Goal: Information Seeking & Learning: Learn about a topic

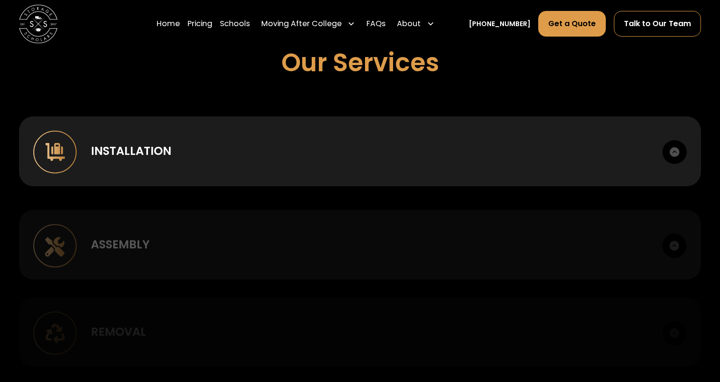
scroll to position [666, 0]
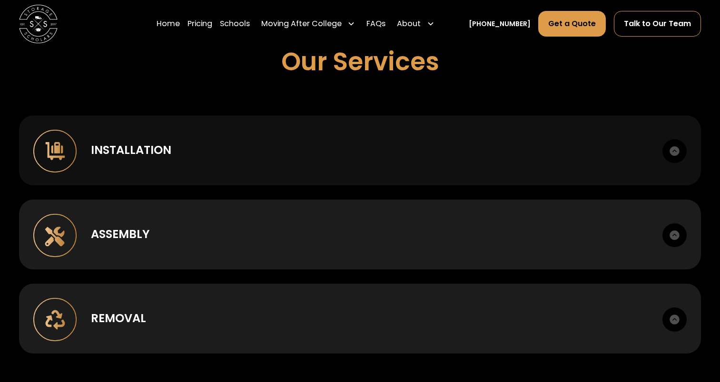
click at [111, 151] on div "Installation" at bounding box center [131, 150] width 80 height 17
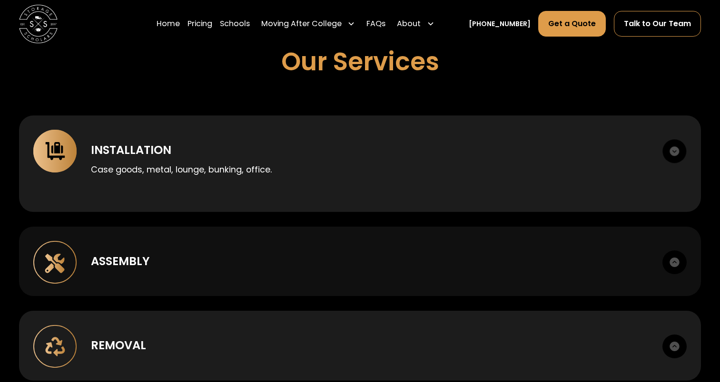
click at [128, 266] on div "Assembly" at bounding box center [120, 261] width 59 height 17
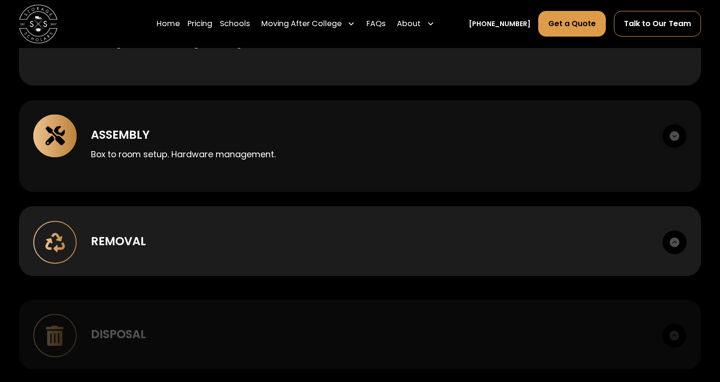
scroll to position [809, 0]
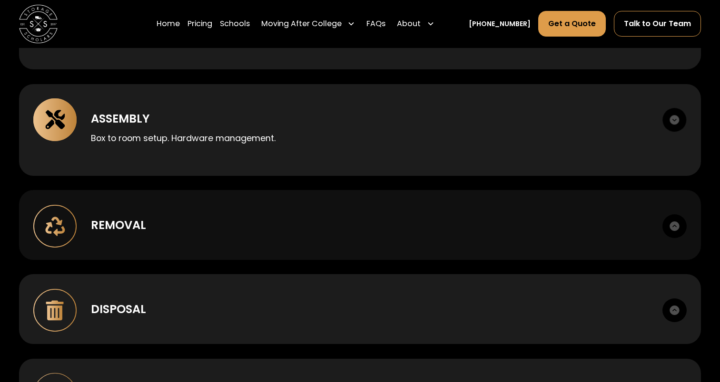
click at [98, 222] on div "Removal" at bounding box center [118, 225] width 55 height 17
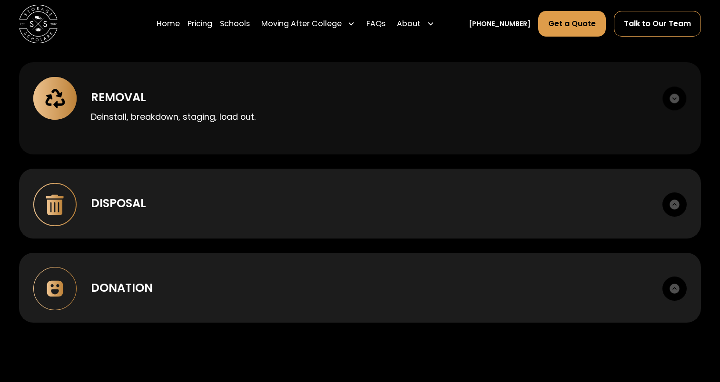
scroll to position [951, 0]
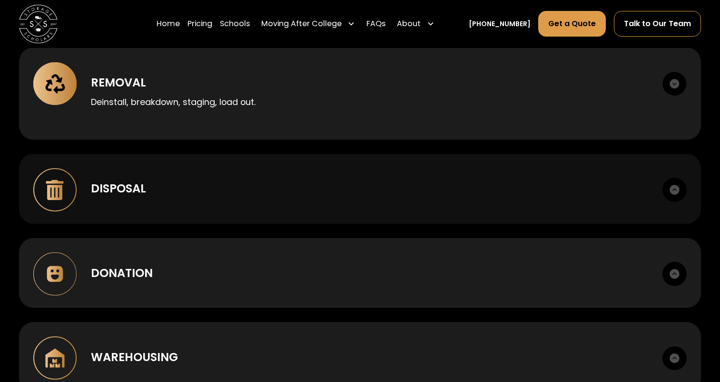
click at [118, 191] on div "Disposal" at bounding box center [118, 188] width 55 height 17
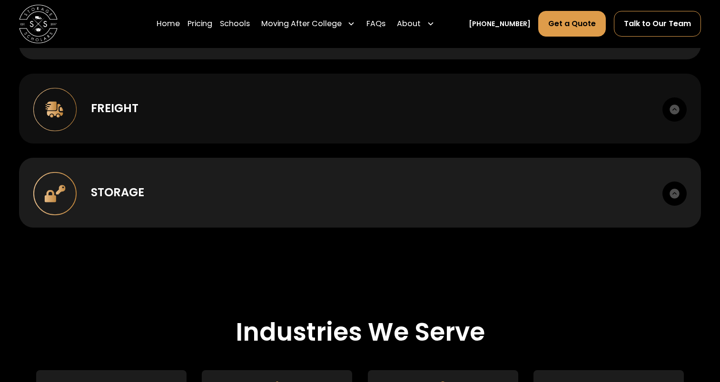
scroll to position [1332, 0]
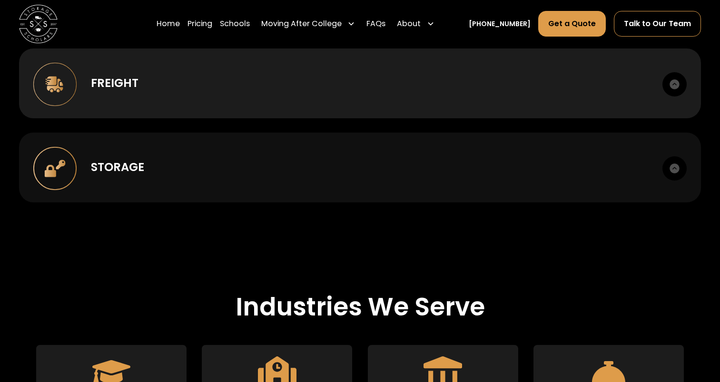
click at [127, 171] on div "Storage" at bounding box center [117, 167] width 53 height 17
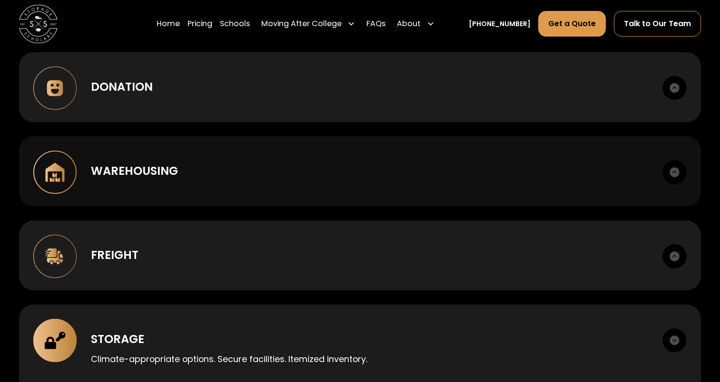
scroll to position [1141, 0]
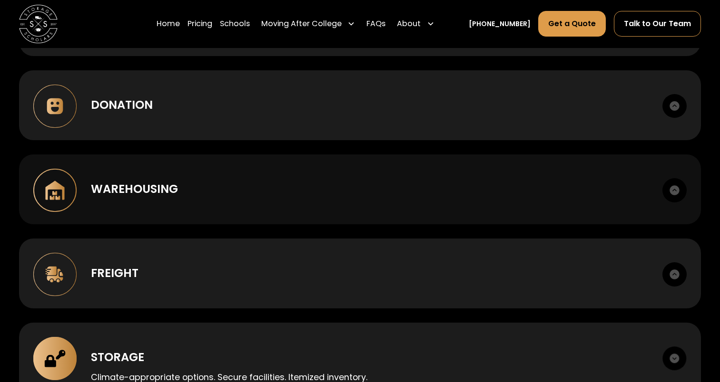
click at [122, 192] on div "Warehousing" at bounding box center [134, 189] width 87 height 17
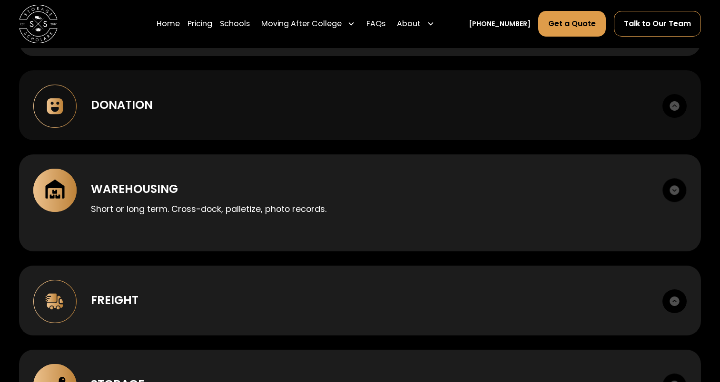
click at [122, 112] on div "Donation" at bounding box center [122, 105] width 62 height 17
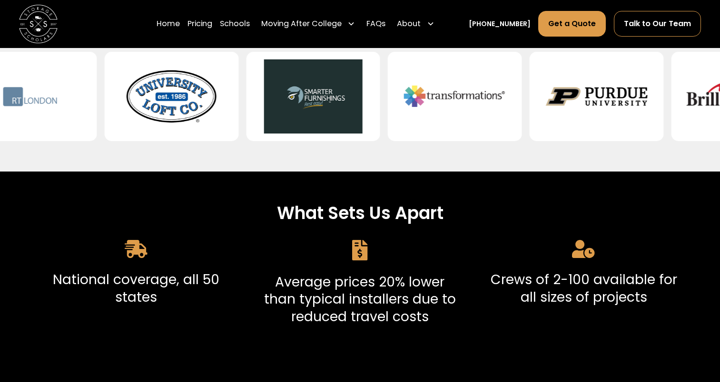
scroll to position [143, 0]
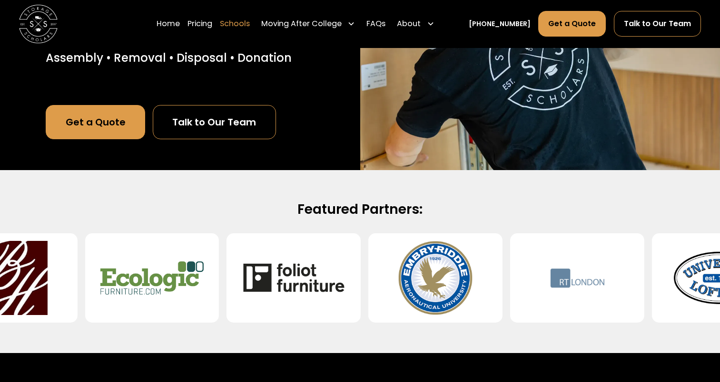
click at [250, 25] on link "Schools" at bounding box center [235, 23] width 30 height 27
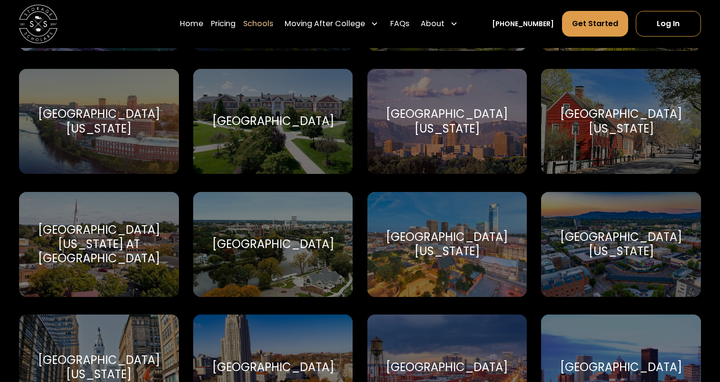
scroll to position [5089, 0]
